Goal: Task Accomplishment & Management: Manage account settings

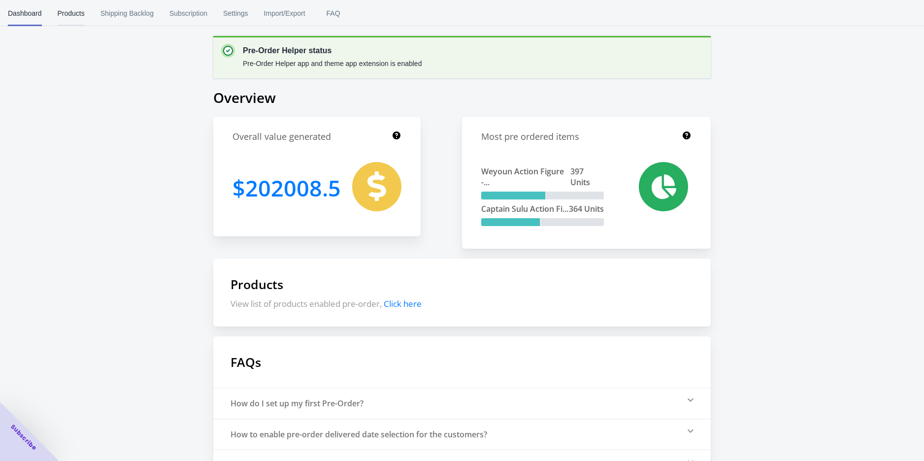
click at [72, 16] on span "Products" at bounding box center [71, 13] width 27 height 26
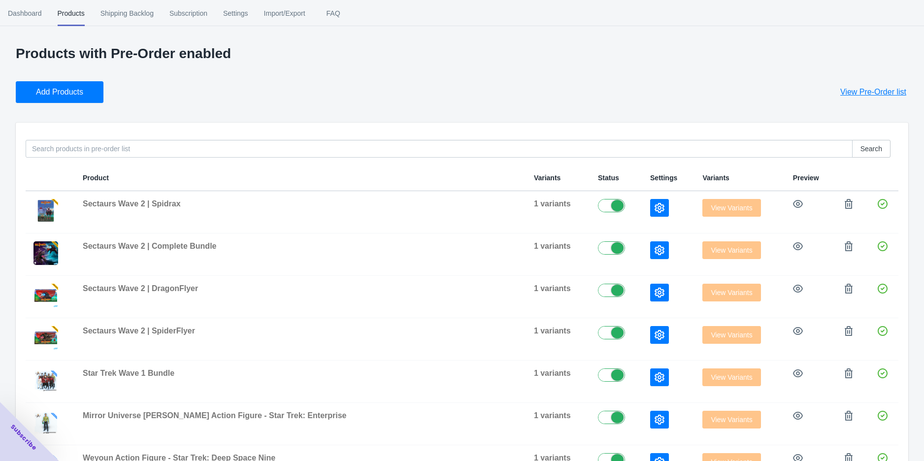
click at [72, 87] on span "Add Products" at bounding box center [59, 92] width 47 height 10
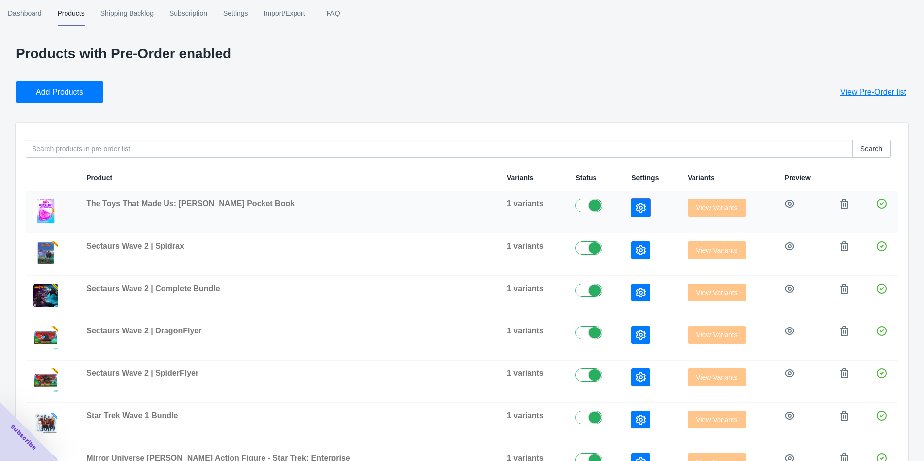
click at [636, 209] on icon "button" at bounding box center [641, 208] width 10 height 10
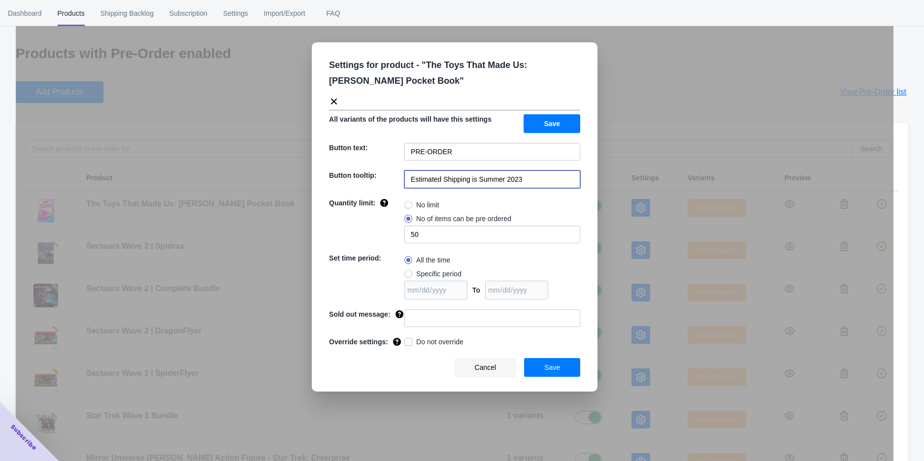
click at [529, 176] on input "Estimated Shipping is Summer 2023" at bounding box center [493, 180] width 176 height 18
drag, startPoint x: 534, startPoint y: 174, endPoint x: 479, endPoint y: 179, distance: 54.4
click at [479, 179] on input "Estimated Shipping is Summer 2023" at bounding box center [493, 180] width 176 height 18
type input "Estimated Shipping is Q4 2025"
click at [431, 203] on span "No limit" at bounding box center [427, 205] width 23 height 10
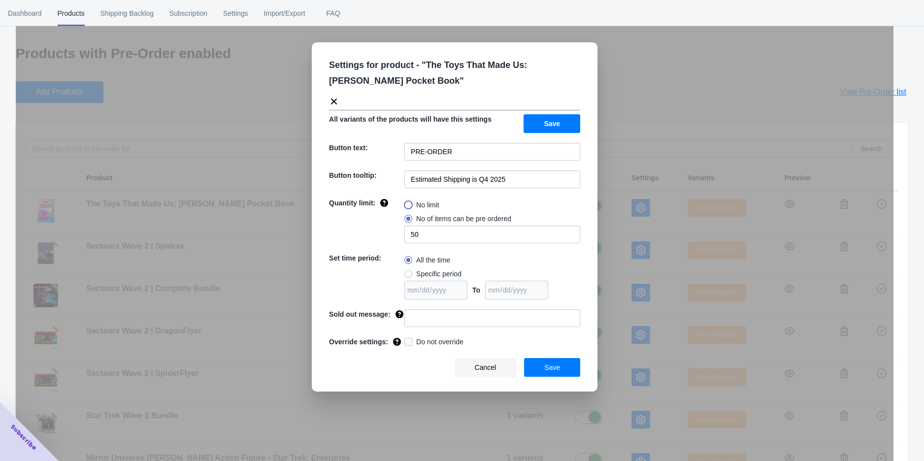
click at [408, 203] on input "No limit" at bounding box center [407, 203] width 0 height 0
radio input "true"
click at [543, 367] on button "Save" at bounding box center [552, 367] width 56 height 19
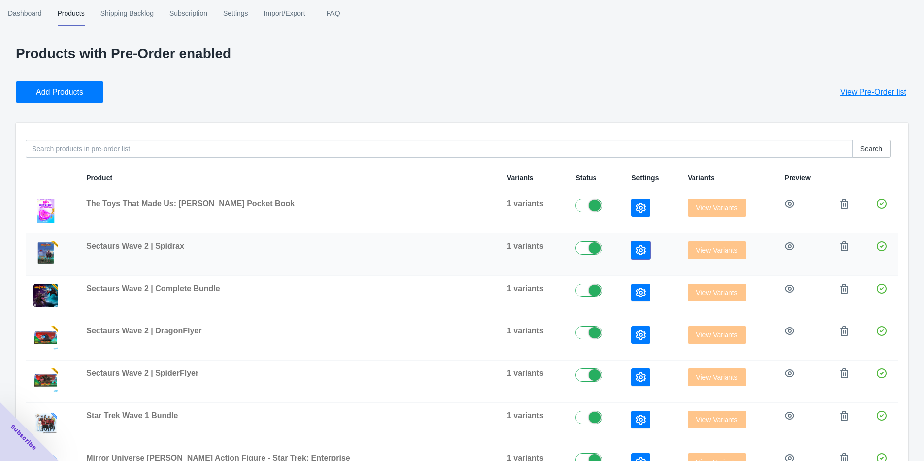
click at [636, 253] on icon "button" at bounding box center [641, 250] width 10 height 10
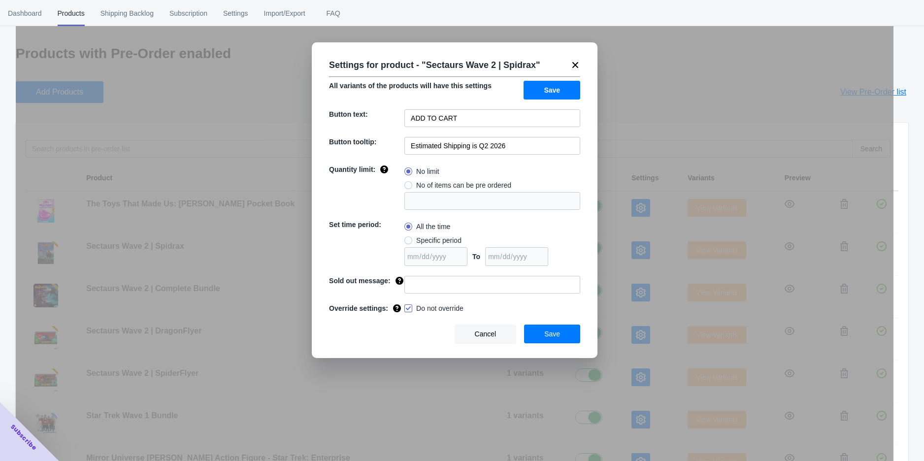
click at [613, 100] on div "Settings for product - " Sectaurs Wave 2 | Spidrax " All variants of the produc…" at bounding box center [455, 255] width 878 height 461
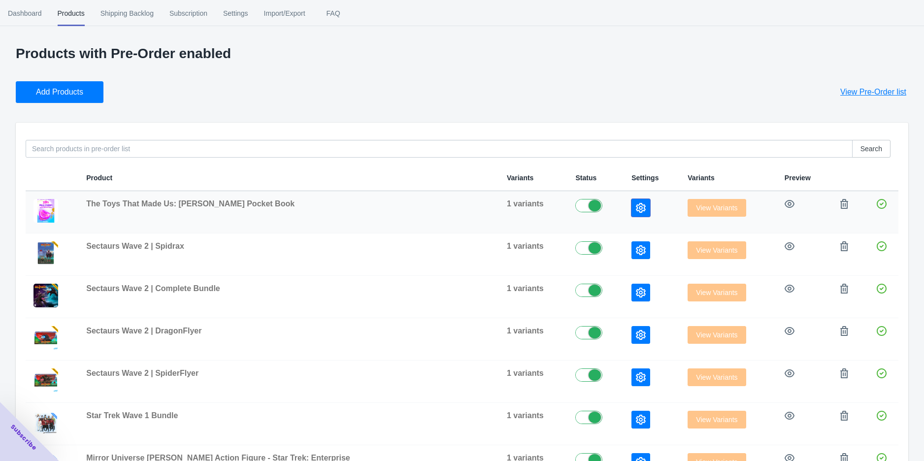
click at [636, 209] on icon "button" at bounding box center [641, 208] width 10 height 10
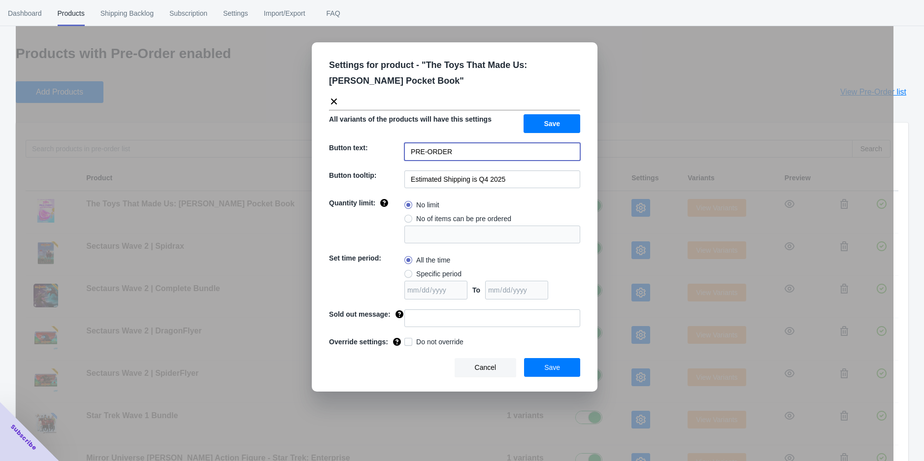
click at [457, 158] on input "PRE-ORDER" at bounding box center [493, 152] width 176 height 18
click at [564, 365] on button "Save" at bounding box center [552, 367] width 56 height 19
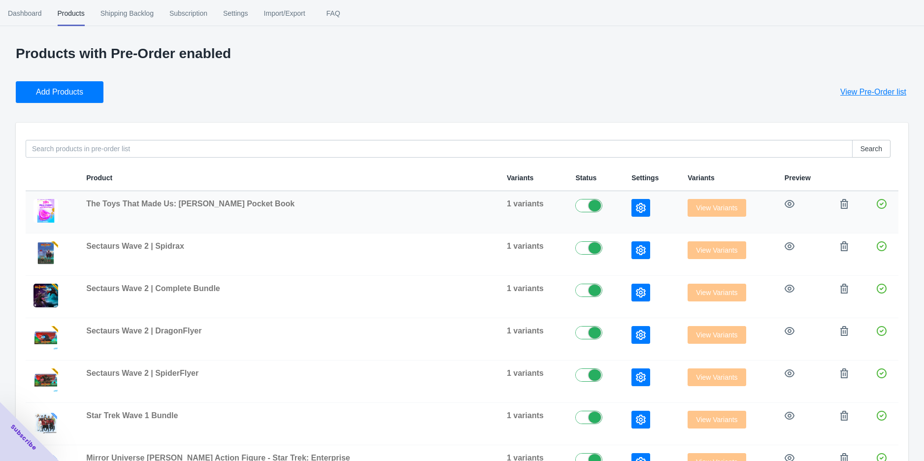
click at [62, 213] on th at bounding box center [52, 212] width 53 height 42
